Goal: Navigation & Orientation: Find specific page/section

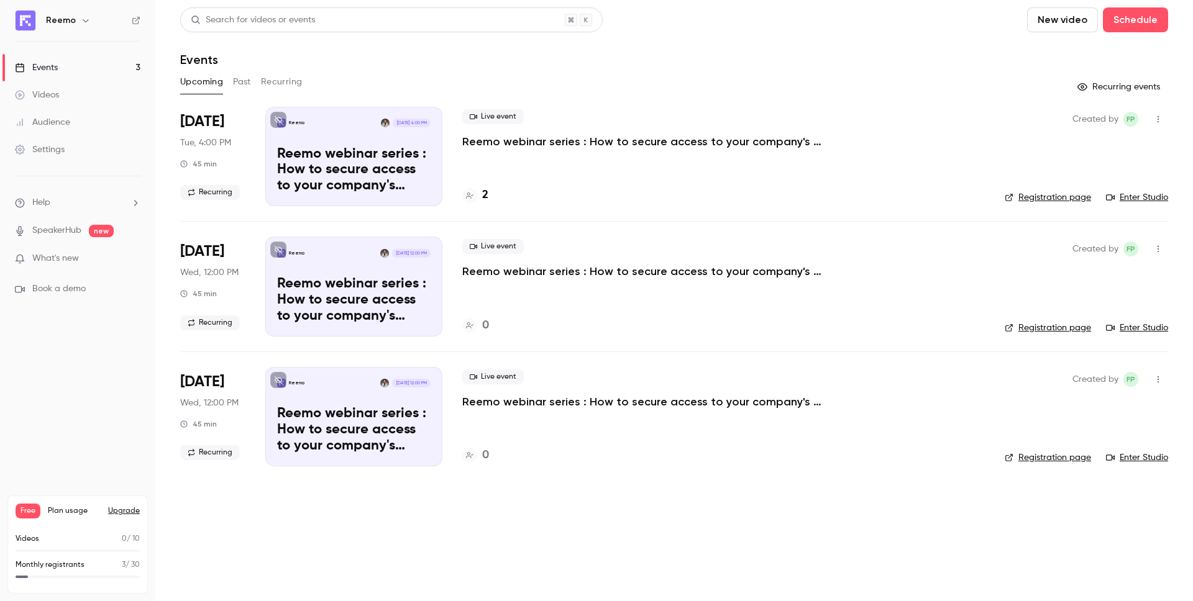
click at [483, 194] on h4 "2" at bounding box center [485, 195] width 6 height 17
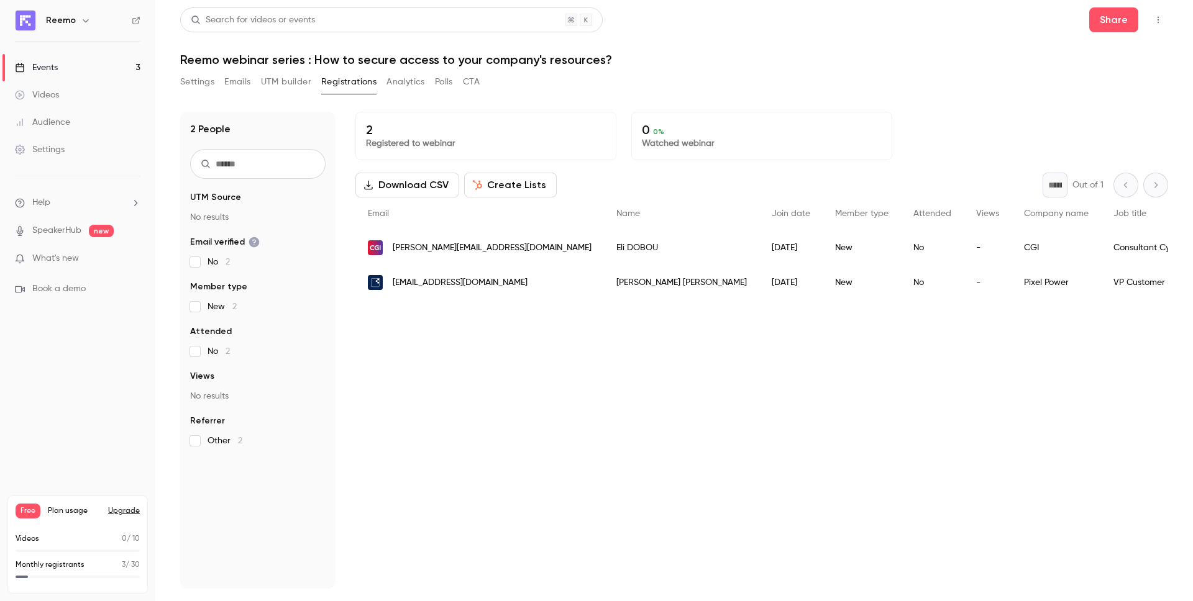
click at [62, 263] on span "What's new" at bounding box center [55, 258] width 47 height 13
click at [943, 136] on div at bounding box center [596, 300] width 1193 height 601
